Goal: Information Seeking & Learning: Learn about a topic

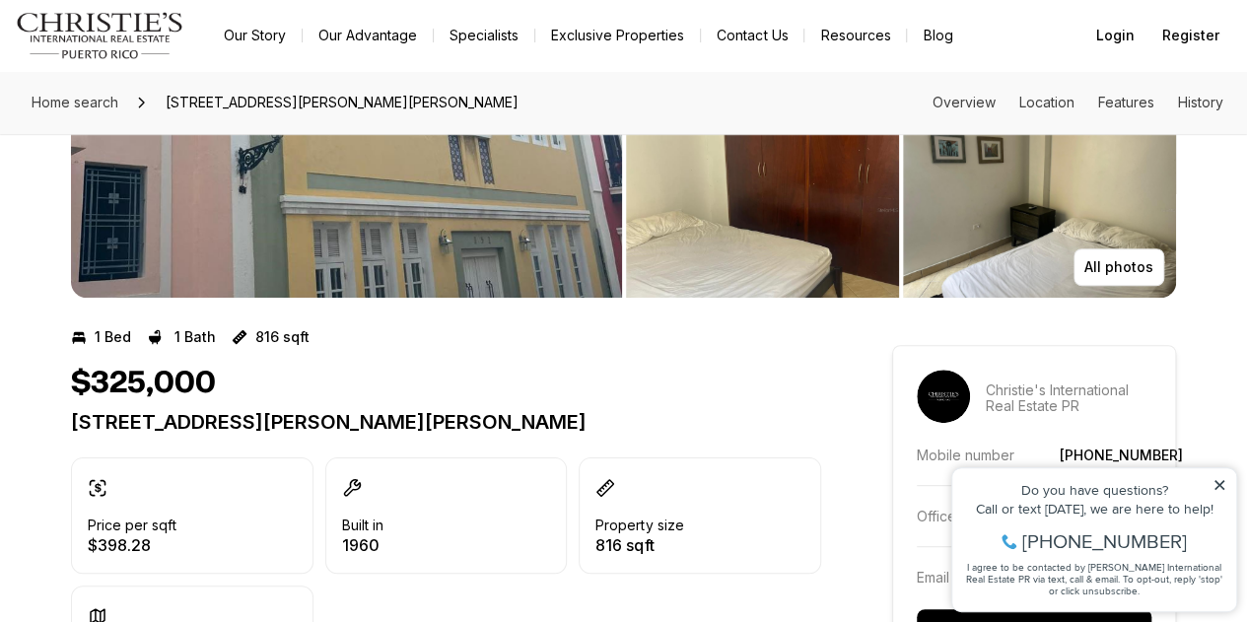
scroll to position [197, 0]
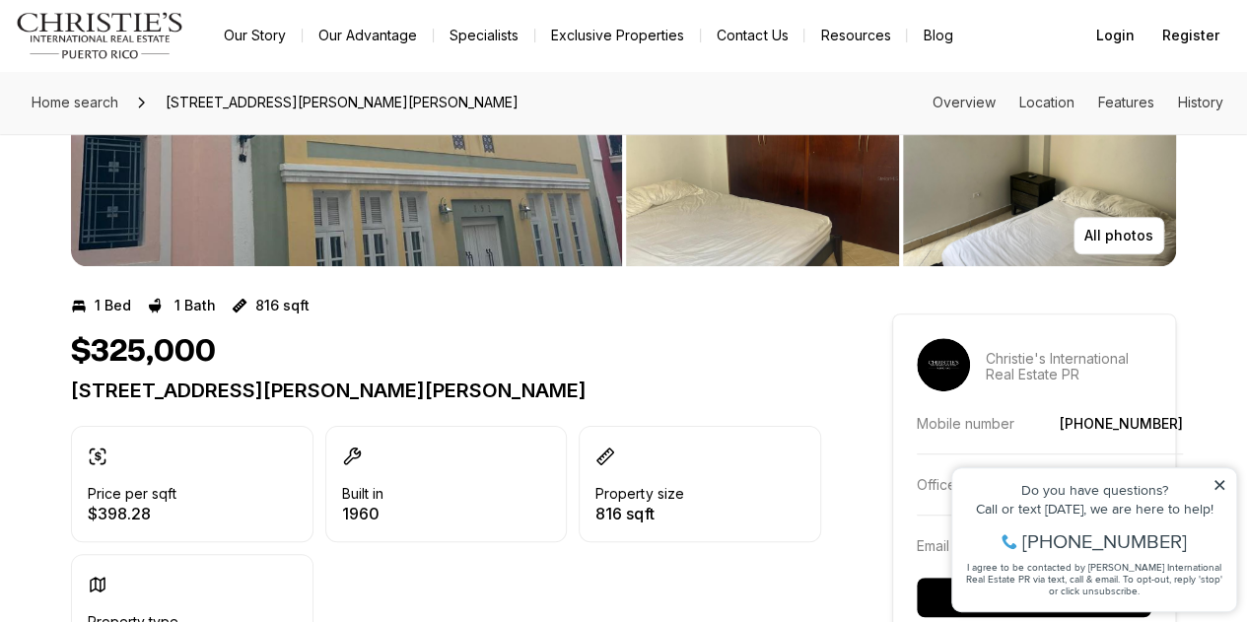
scroll to position [451, 0]
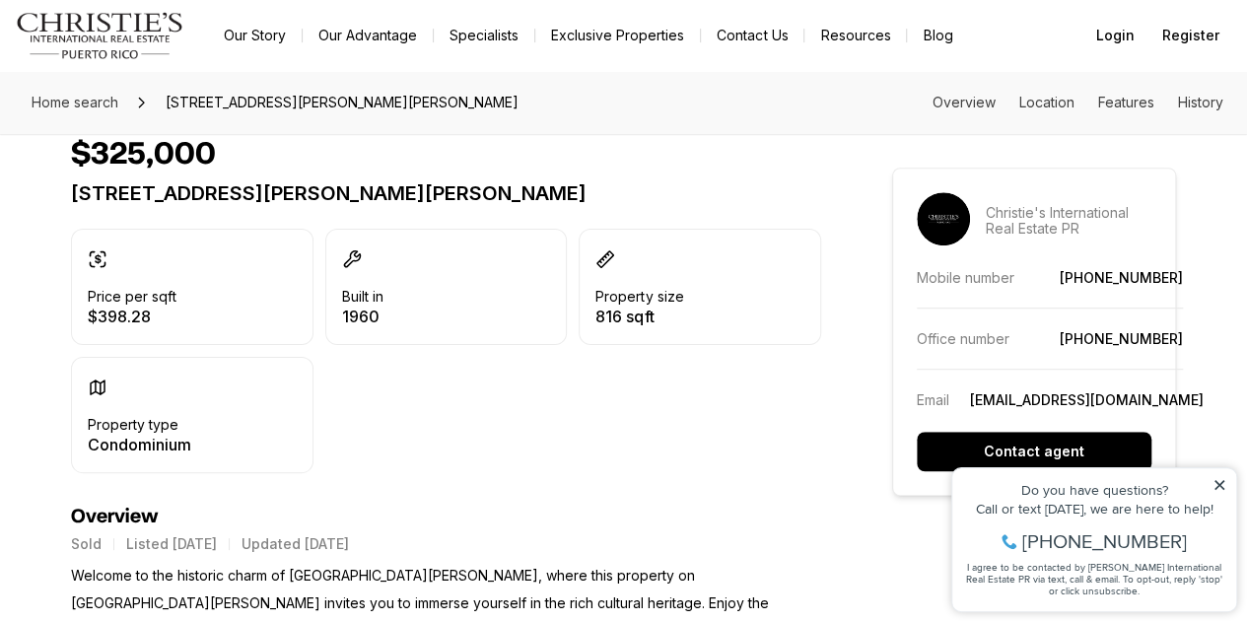
click at [595, 312] on p "816 sqft" at bounding box center [639, 316] width 88 height 16
click at [597, 259] on icon at bounding box center [605, 259] width 16 height 16
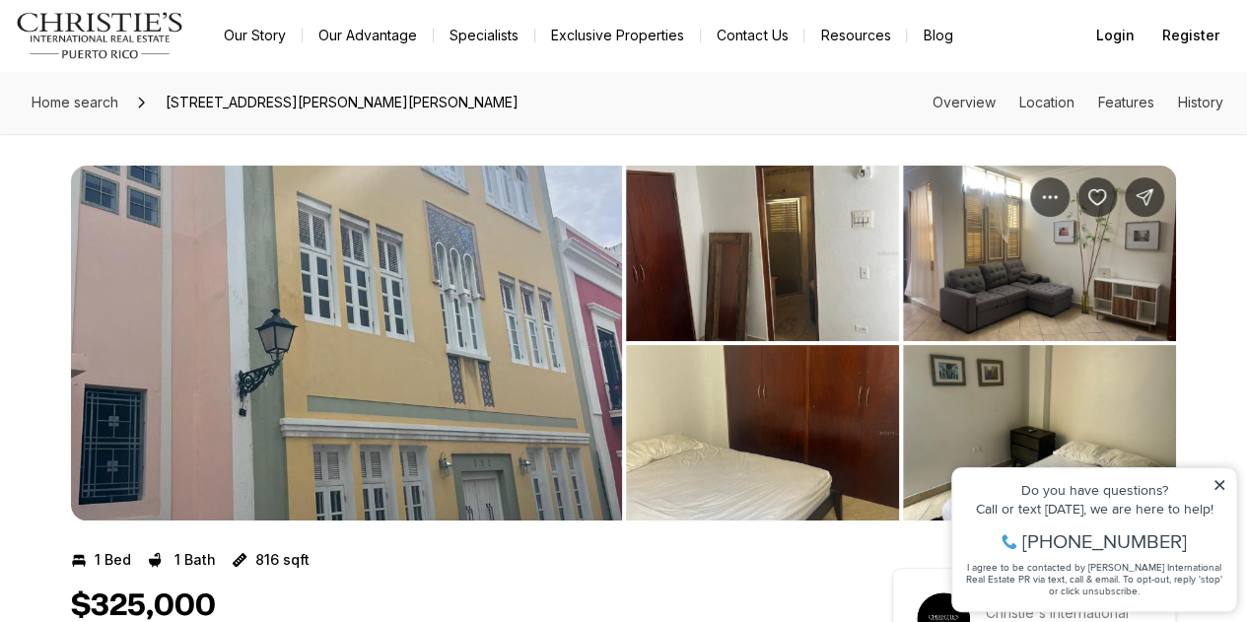
scroll to position [197, 0]
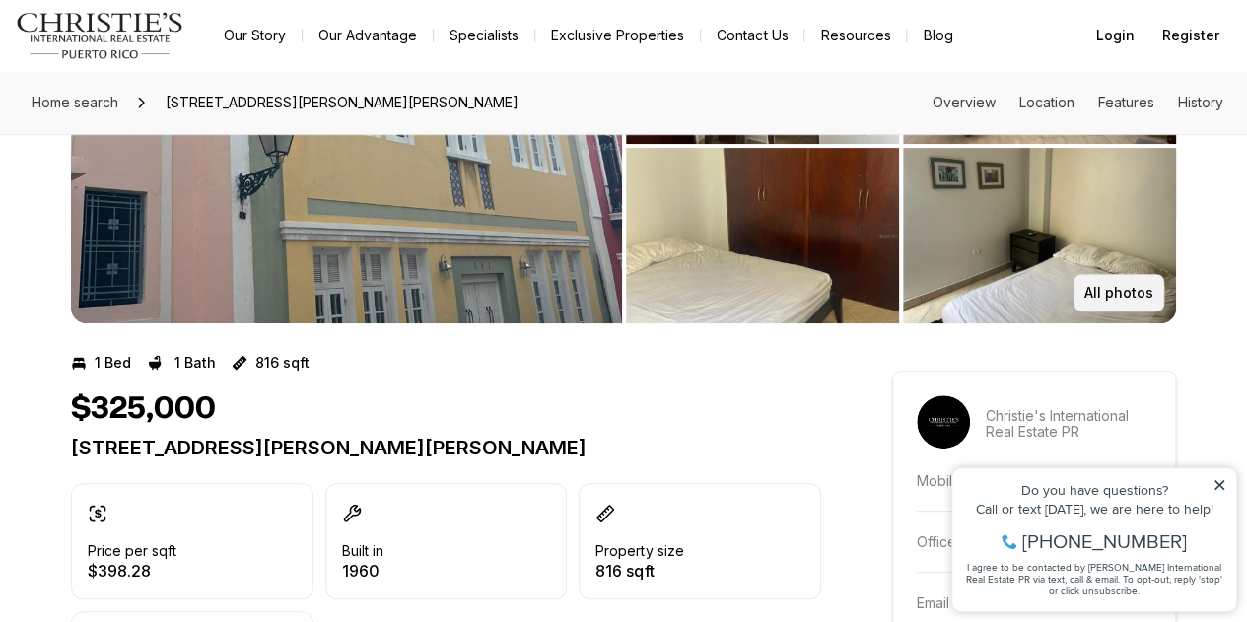
click at [1108, 303] on button "All photos" at bounding box center [1118, 292] width 91 height 37
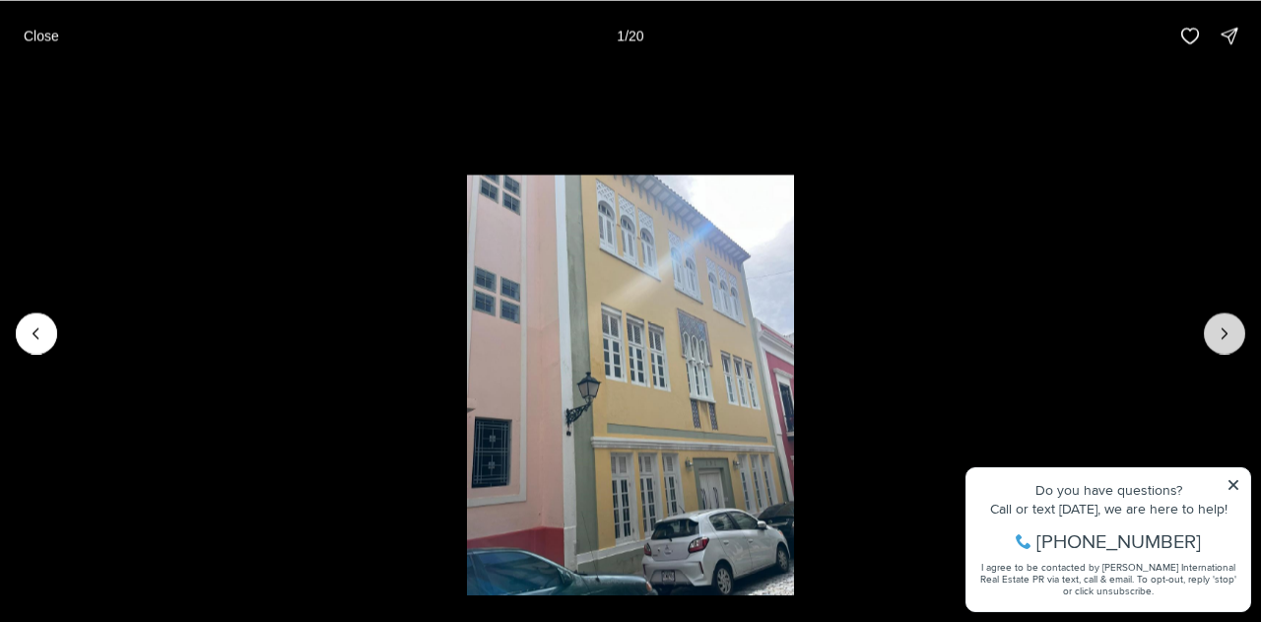
click at [1216, 326] on icon "Next slide" at bounding box center [1225, 333] width 20 height 20
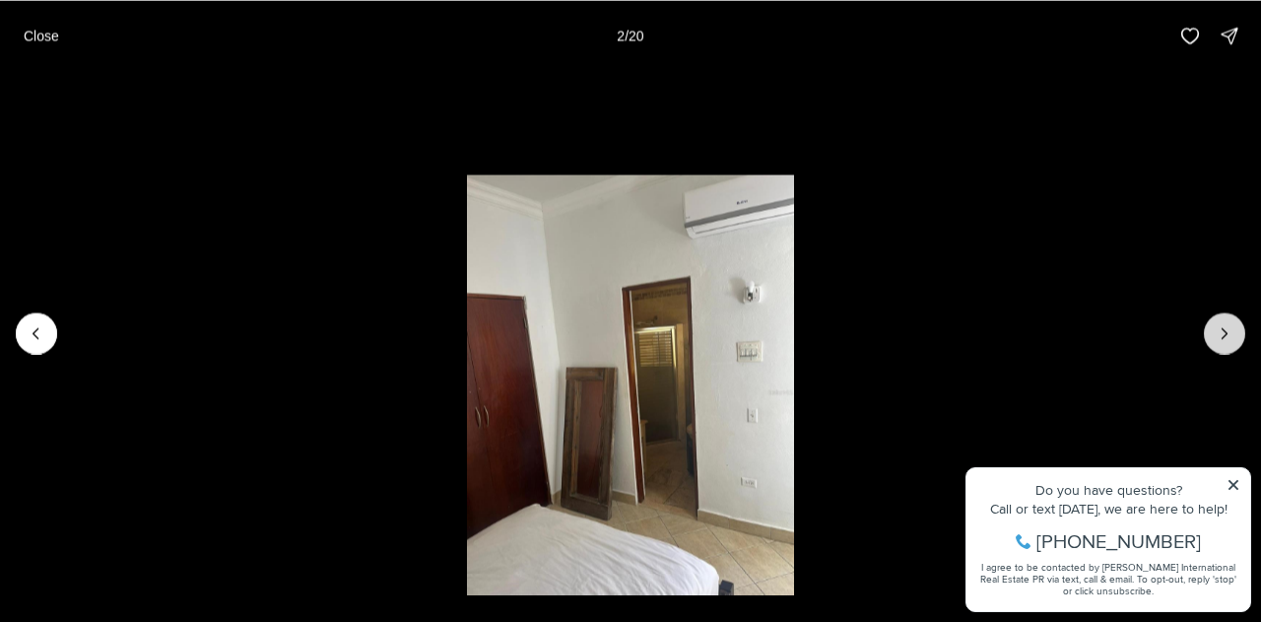
click at [1215, 326] on icon "Next slide" at bounding box center [1225, 333] width 20 height 20
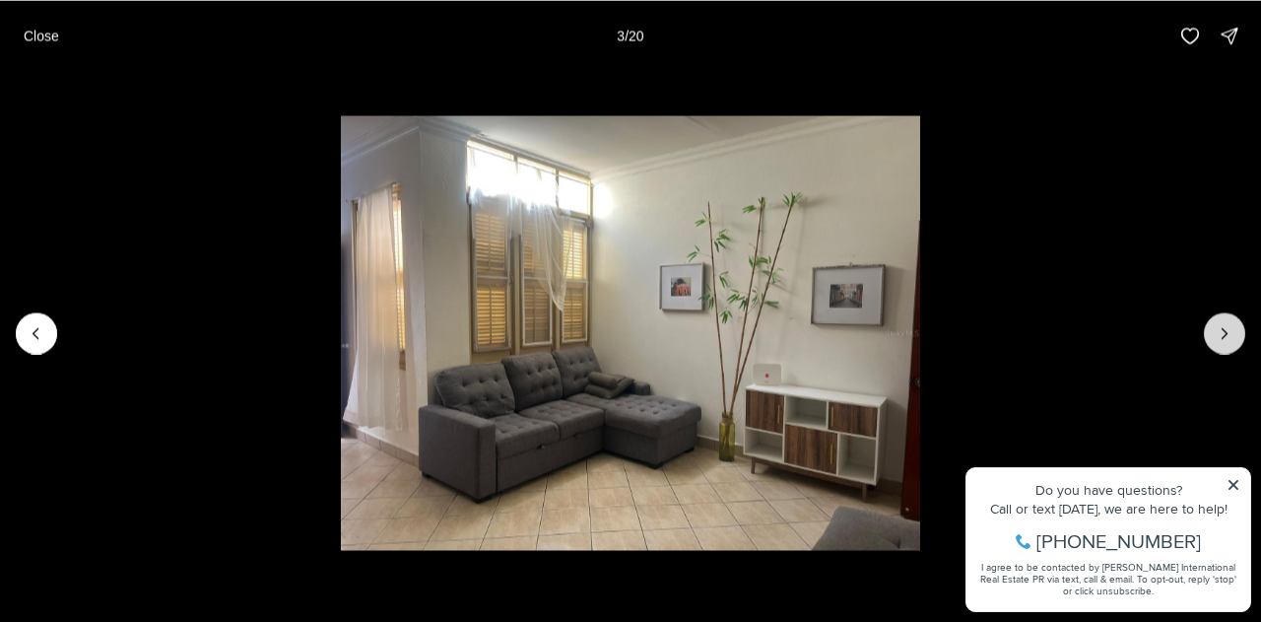
click at [1216, 326] on icon "Next slide" at bounding box center [1225, 333] width 20 height 20
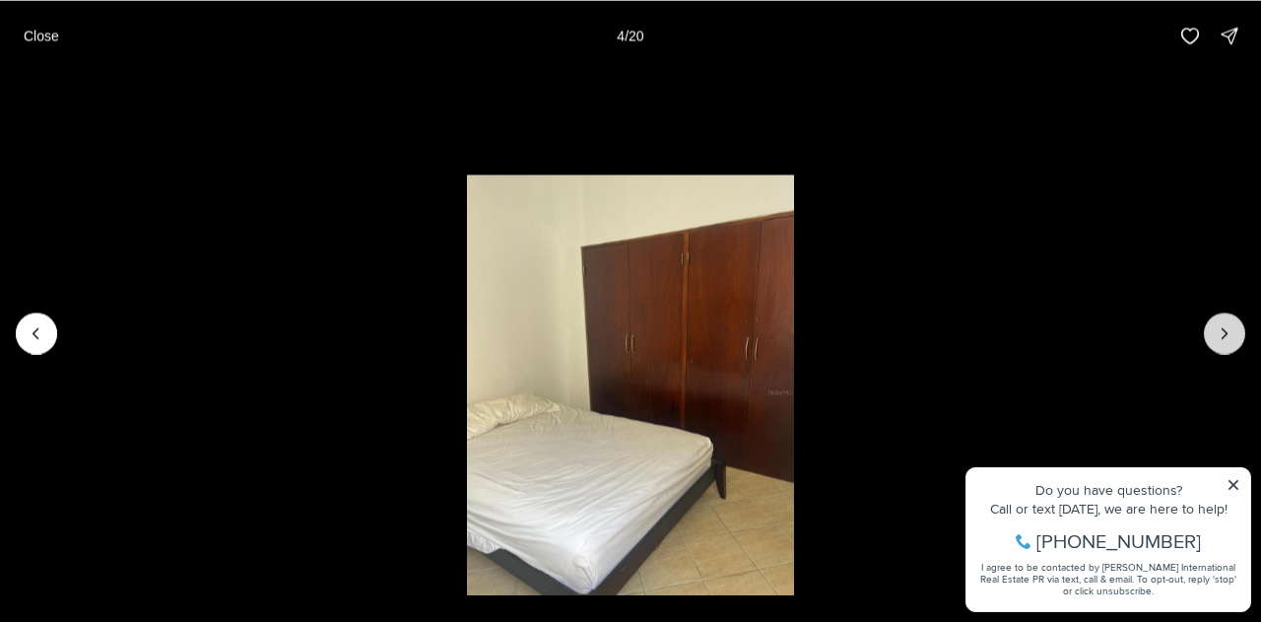
click at [1217, 326] on icon "Next slide" at bounding box center [1225, 333] width 20 height 20
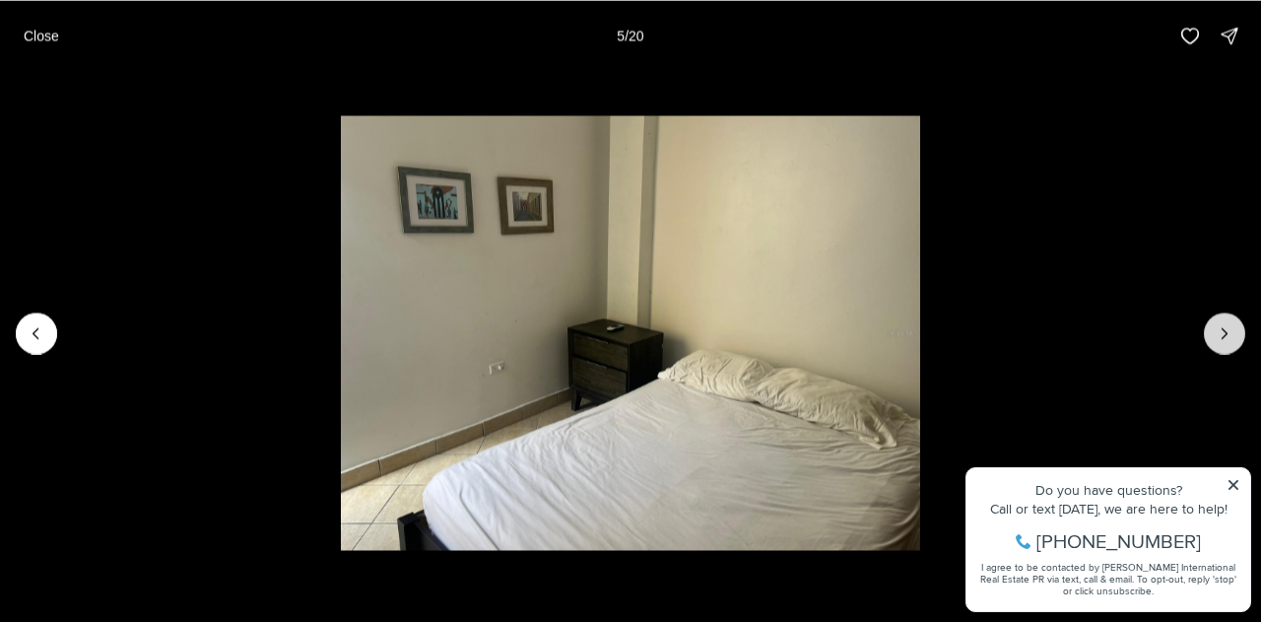
click at [1216, 326] on icon "Next slide" at bounding box center [1225, 333] width 20 height 20
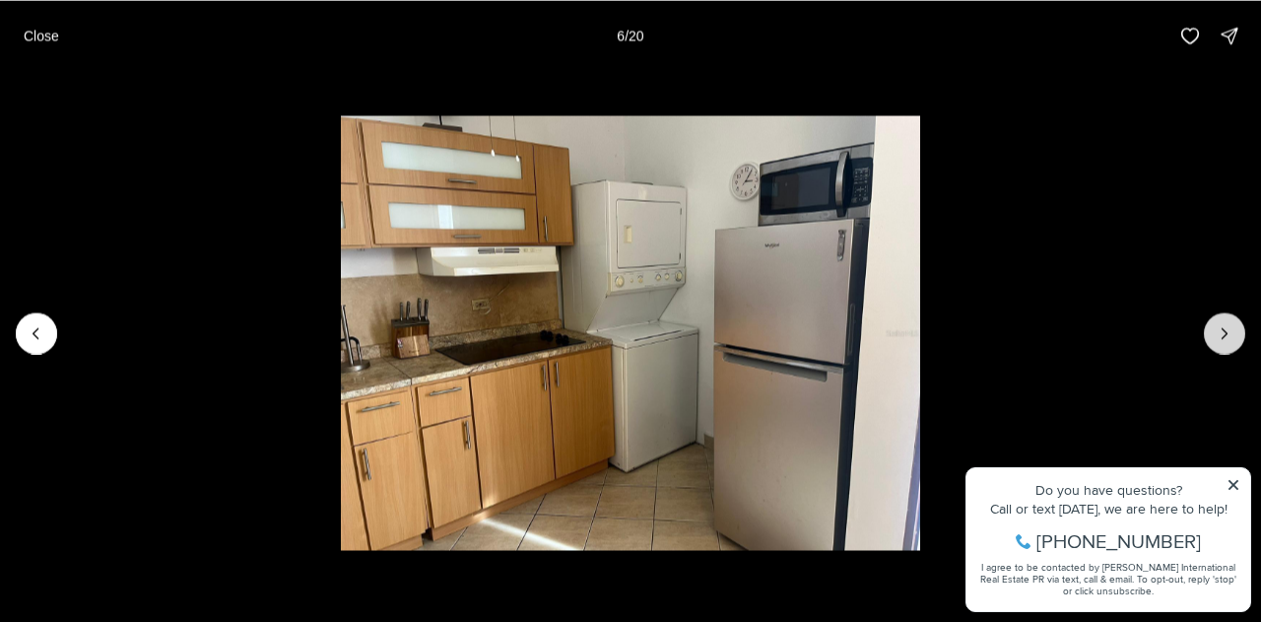
click at [1215, 326] on icon "Next slide" at bounding box center [1225, 333] width 20 height 20
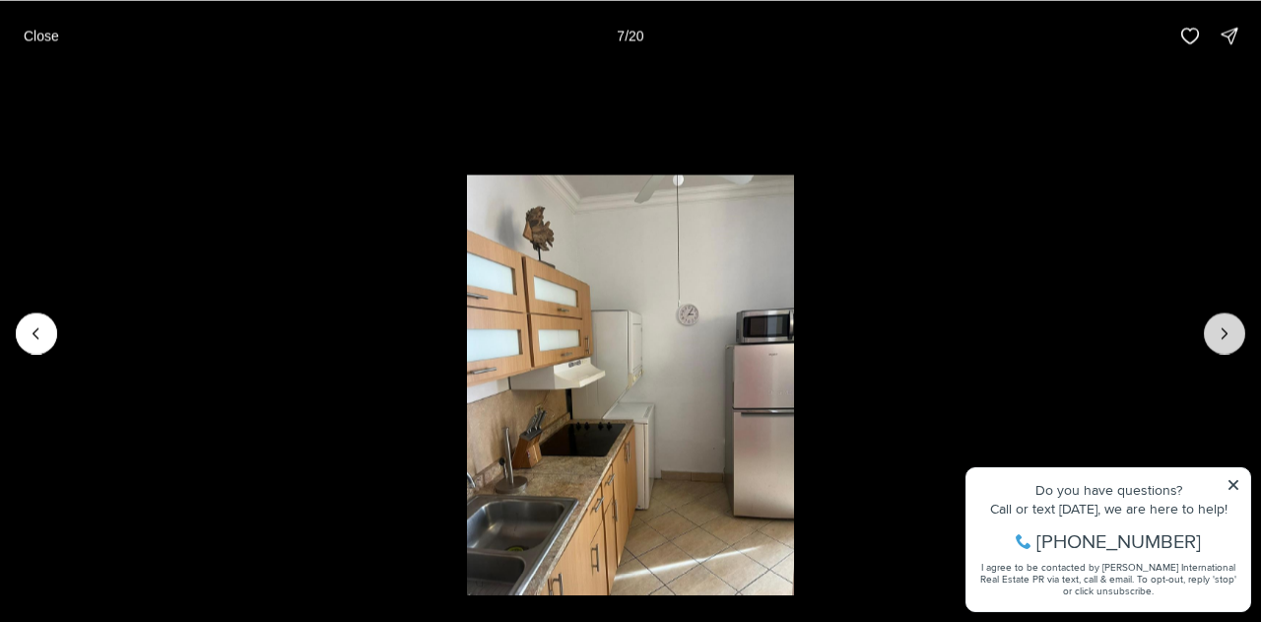
click at [1216, 326] on icon "Next slide" at bounding box center [1225, 333] width 20 height 20
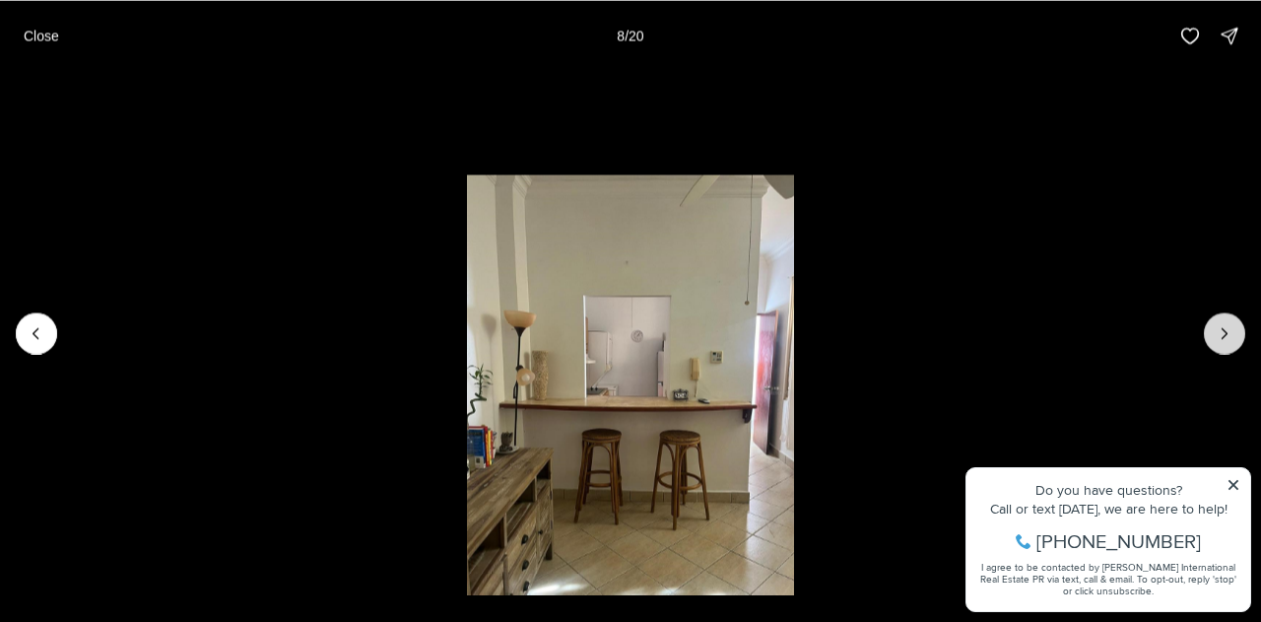
click at [1217, 326] on icon "Next slide" at bounding box center [1225, 333] width 20 height 20
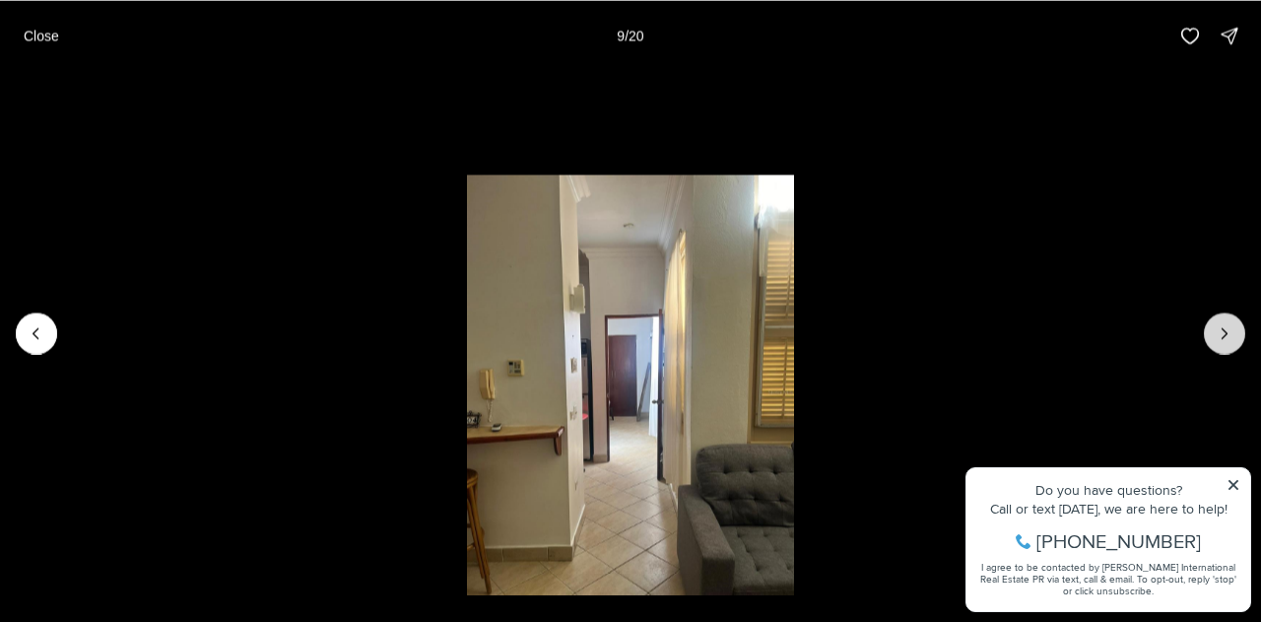
click at [1216, 326] on icon "Next slide" at bounding box center [1225, 333] width 20 height 20
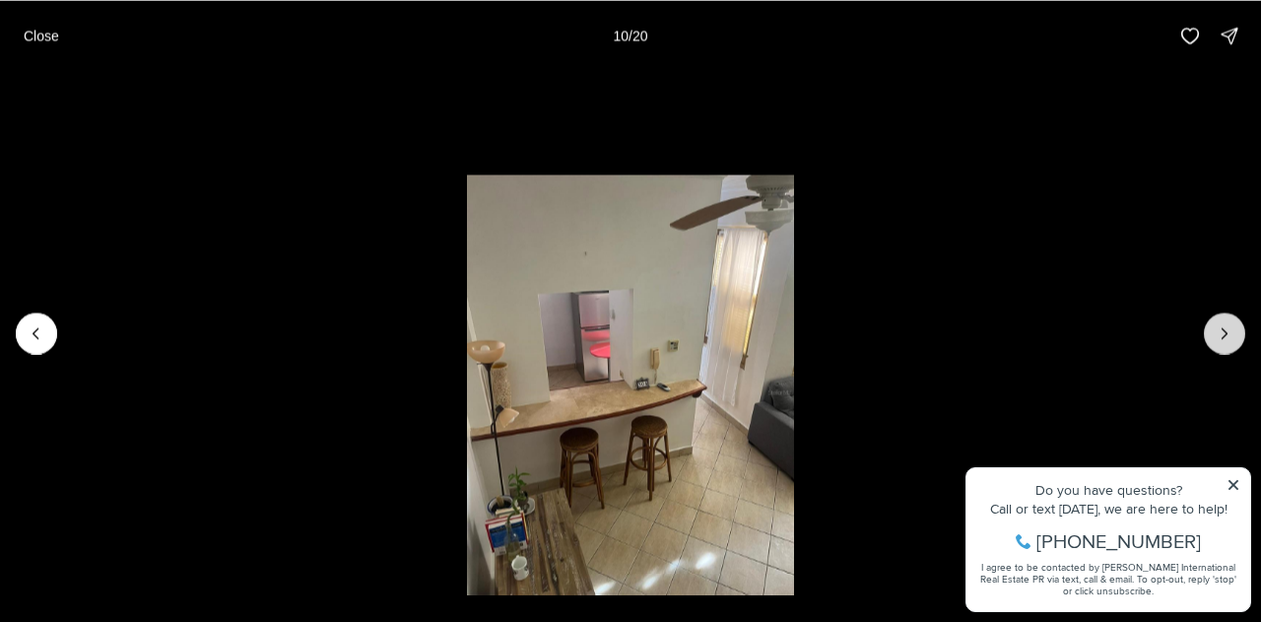
click at [1216, 326] on icon "Next slide" at bounding box center [1225, 333] width 20 height 20
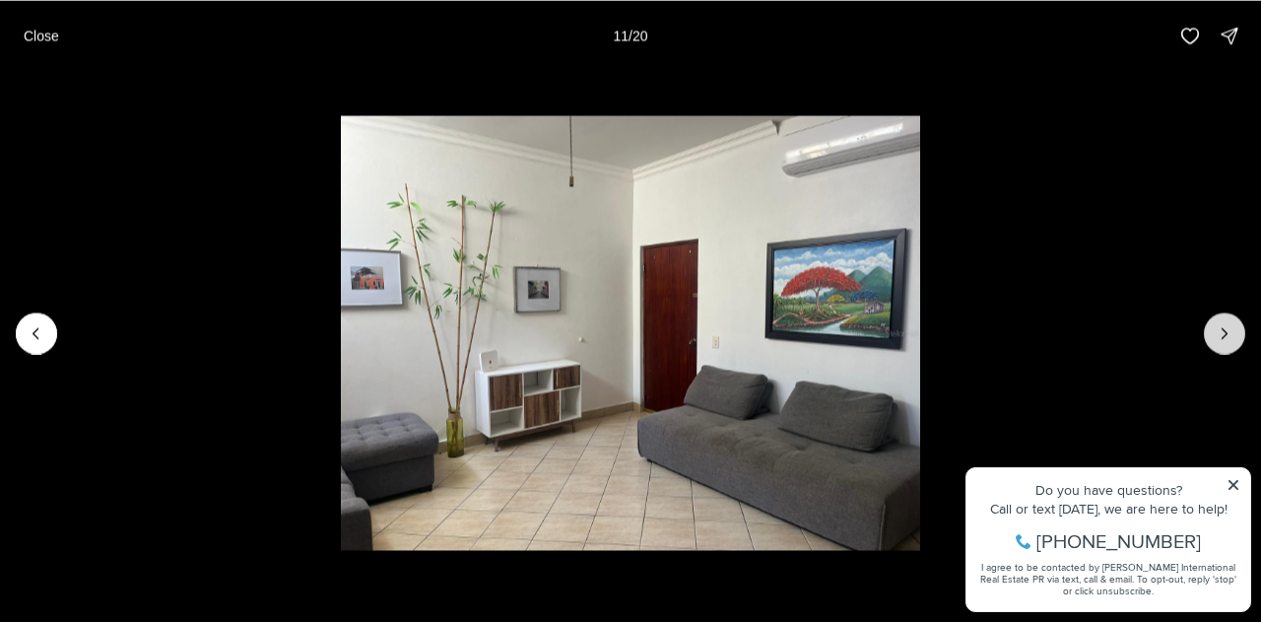
click at [1215, 326] on icon "Next slide" at bounding box center [1225, 333] width 20 height 20
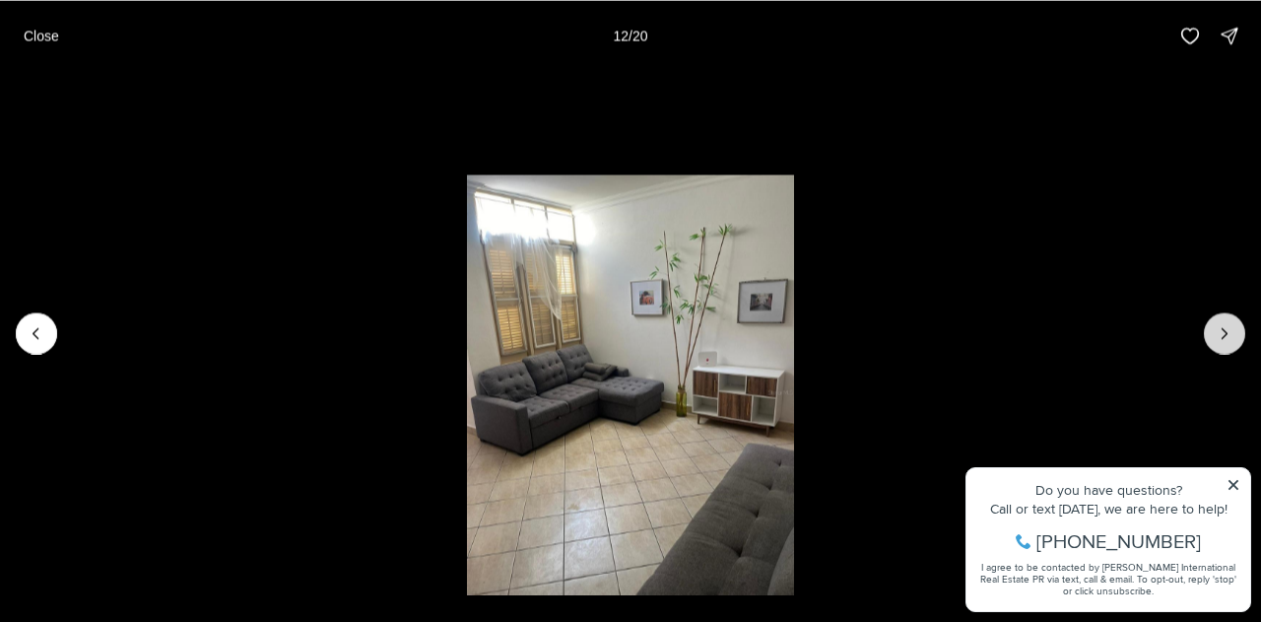
click at [1217, 326] on icon "Next slide" at bounding box center [1225, 333] width 20 height 20
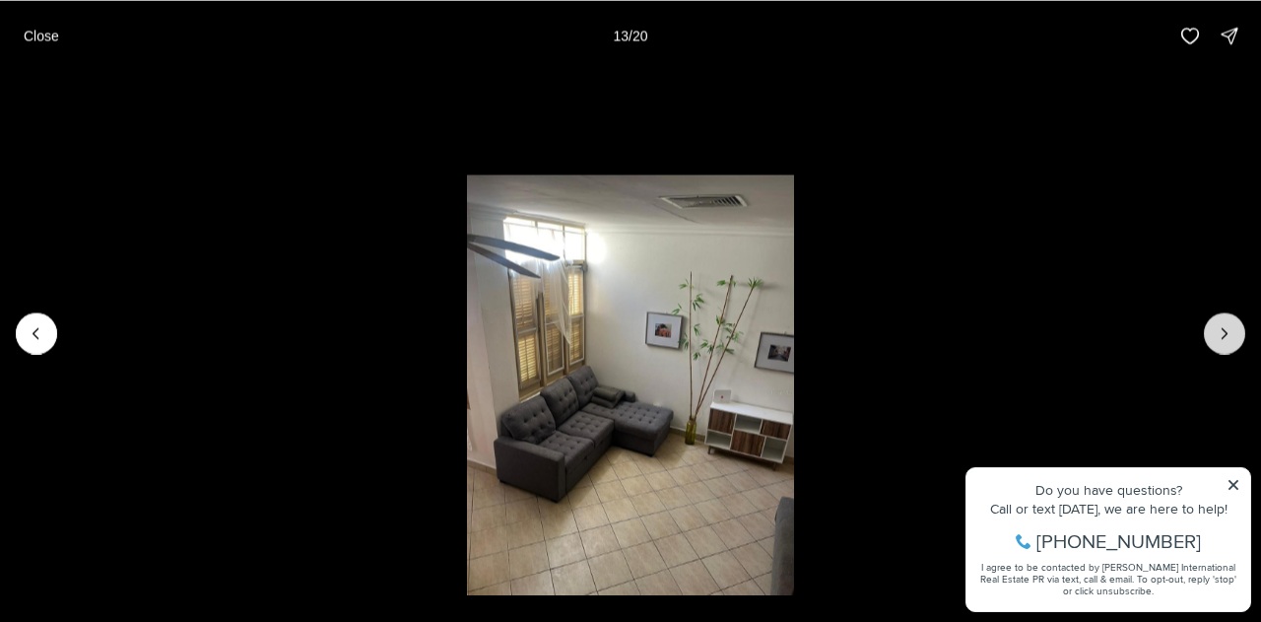
click at [1215, 326] on icon "Next slide" at bounding box center [1225, 333] width 20 height 20
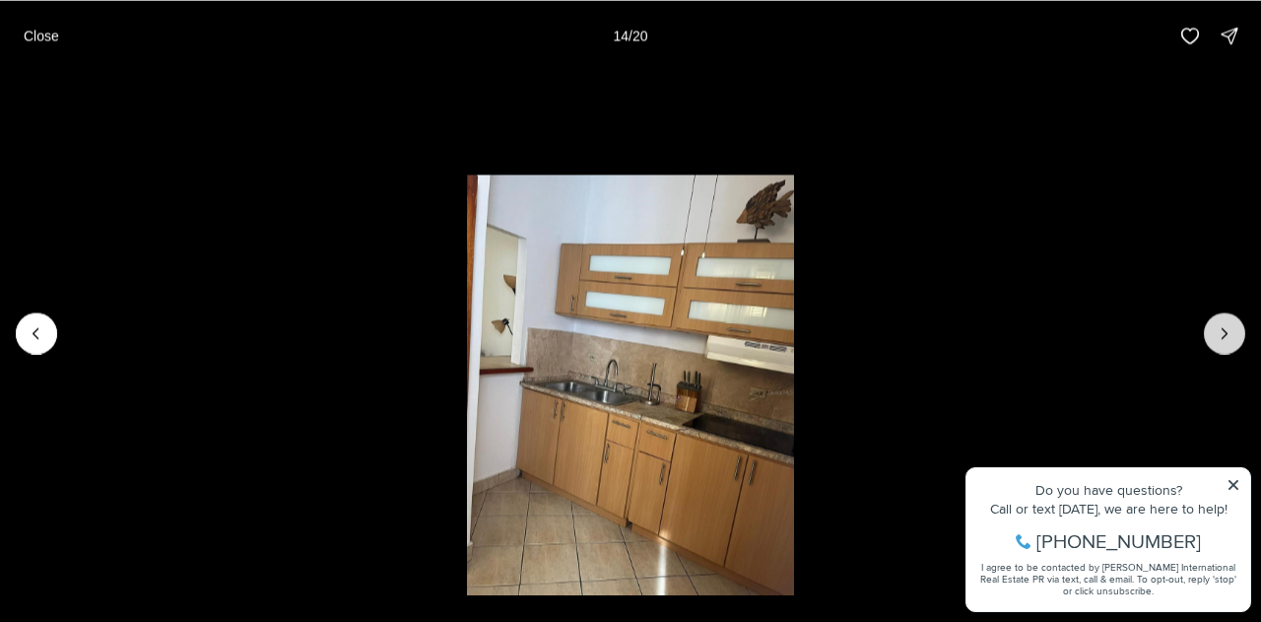
click at [1216, 326] on icon "Next slide" at bounding box center [1225, 333] width 20 height 20
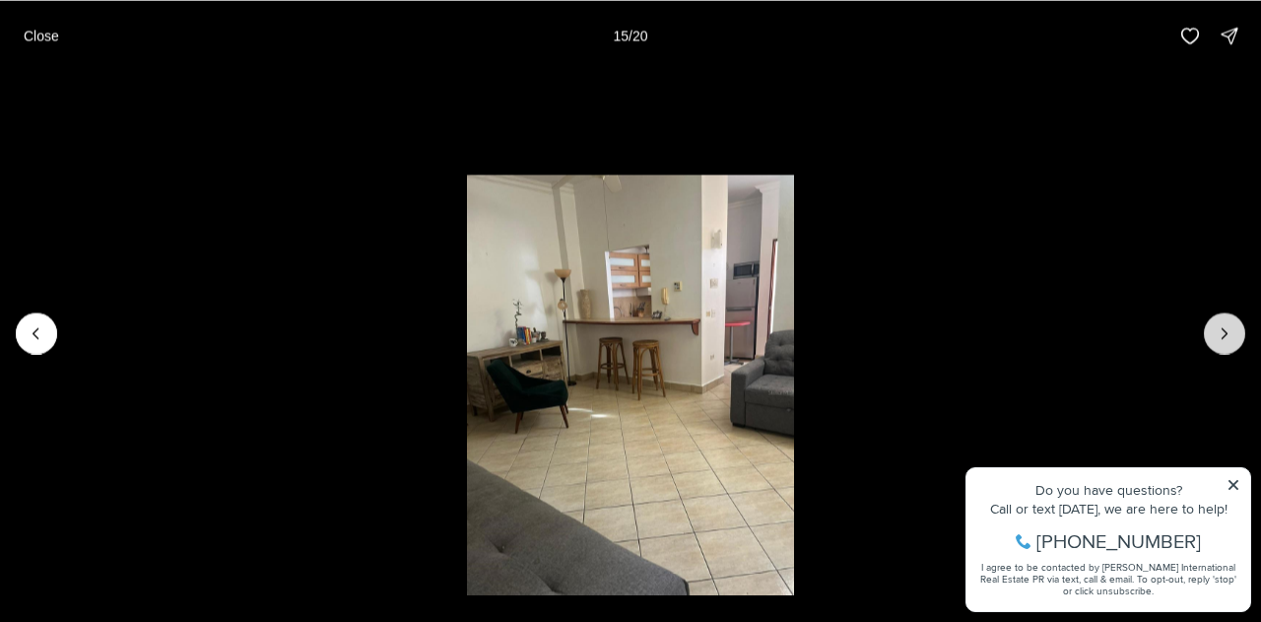
click at [1217, 326] on icon "Next slide" at bounding box center [1225, 333] width 20 height 20
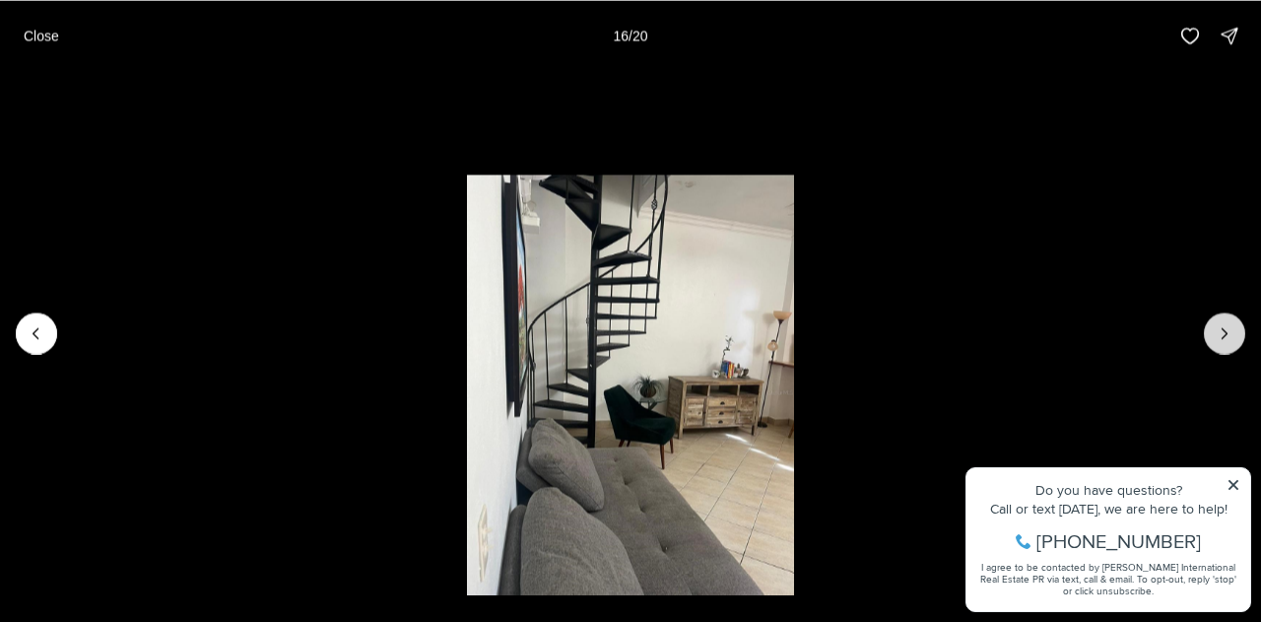
click at [1216, 326] on icon "Next slide" at bounding box center [1225, 333] width 20 height 20
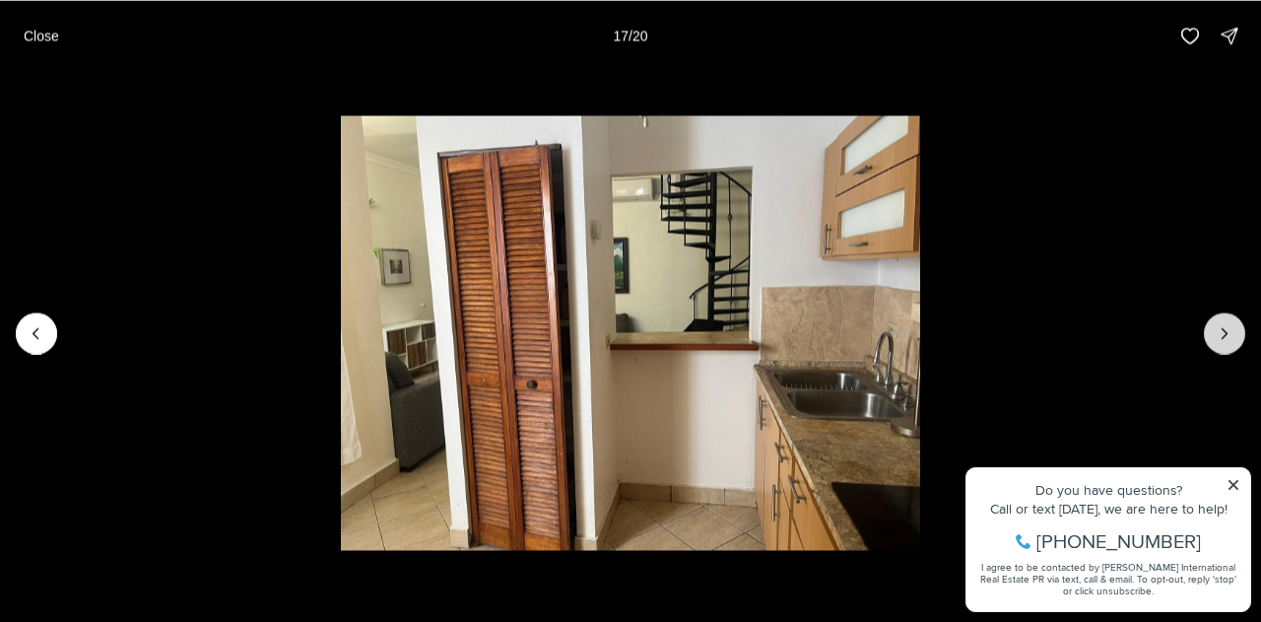
click at [1216, 326] on icon "Next slide" at bounding box center [1225, 333] width 20 height 20
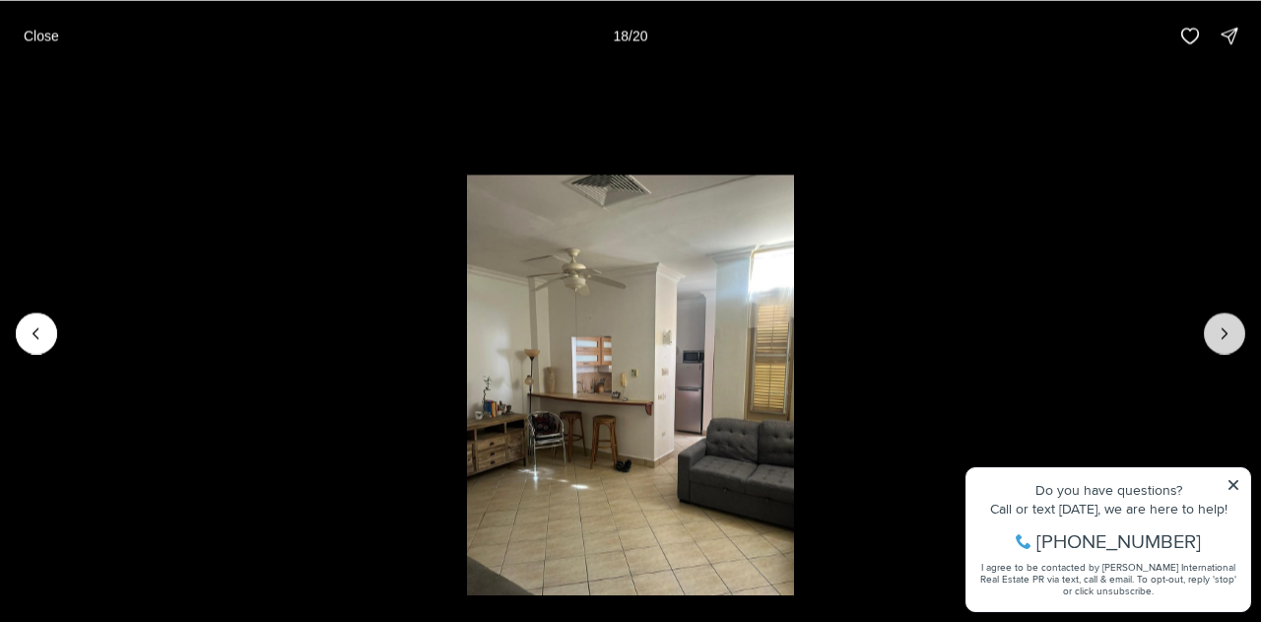
click at [1216, 326] on icon "Next slide" at bounding box center [1225, 333] width 20 height 20
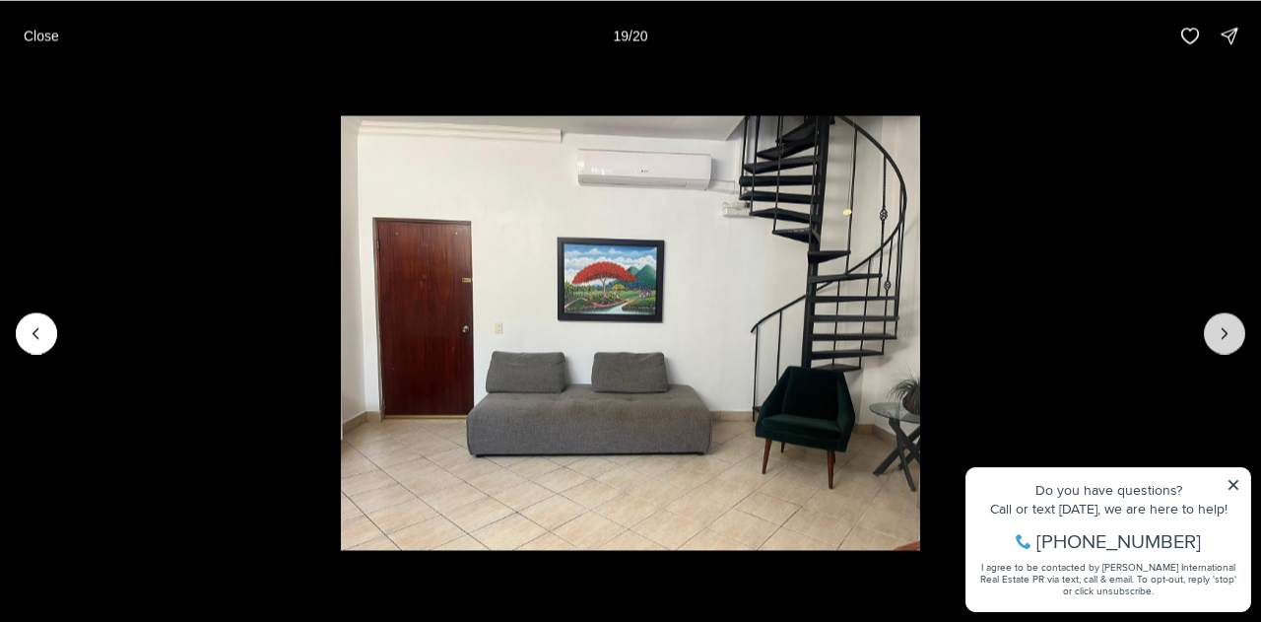
click at [1217, 326] on icon "Next slide" at bounding box center [1225, 333] width 20 height 20
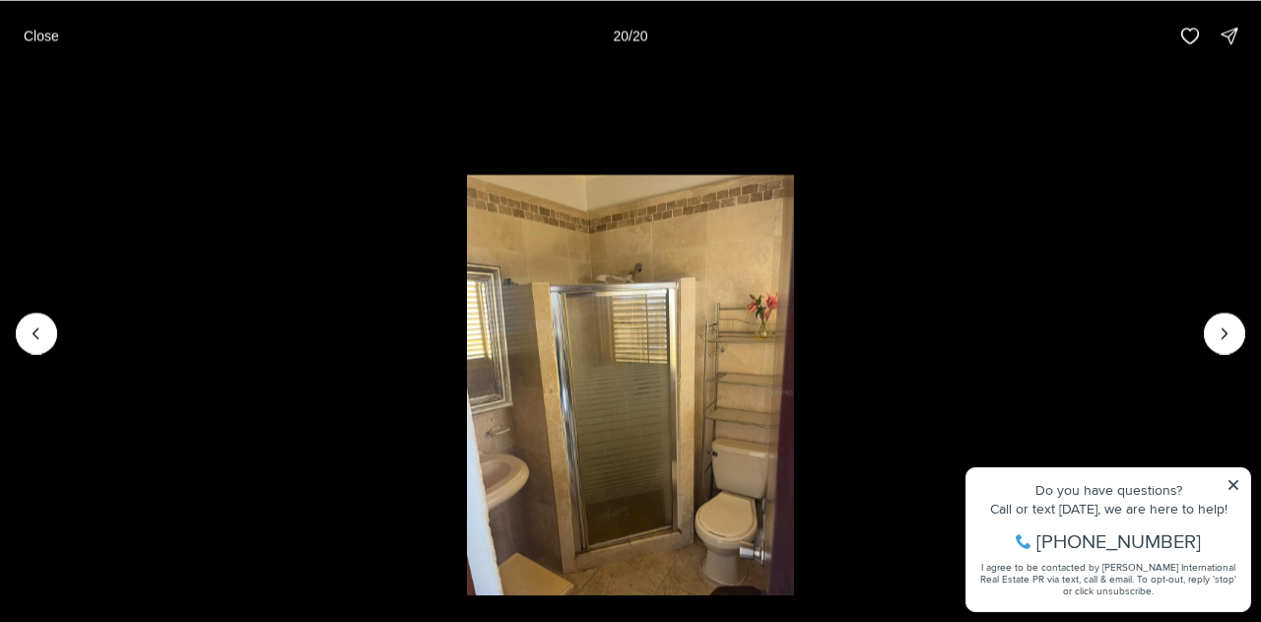
click at [1215, 326] on div at bounding box center [1224, 332] width 41 height 41
click at [1214, 340] on div at bounding box center [1224, 332] width 41 height 41
click at [55, 36] on p "Close" at bounding box center [41, 36] width 35 height 16
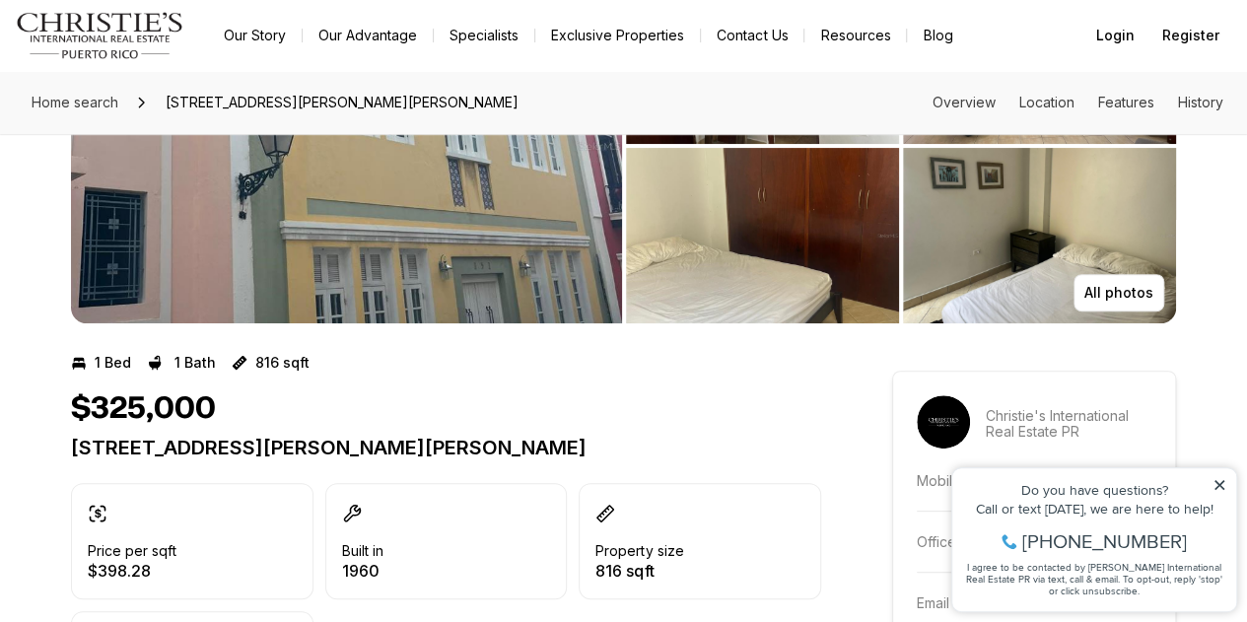
scroll to position [296, 0]
